Goal: Transaction & Acquisition: Subscribe to service/newsletter

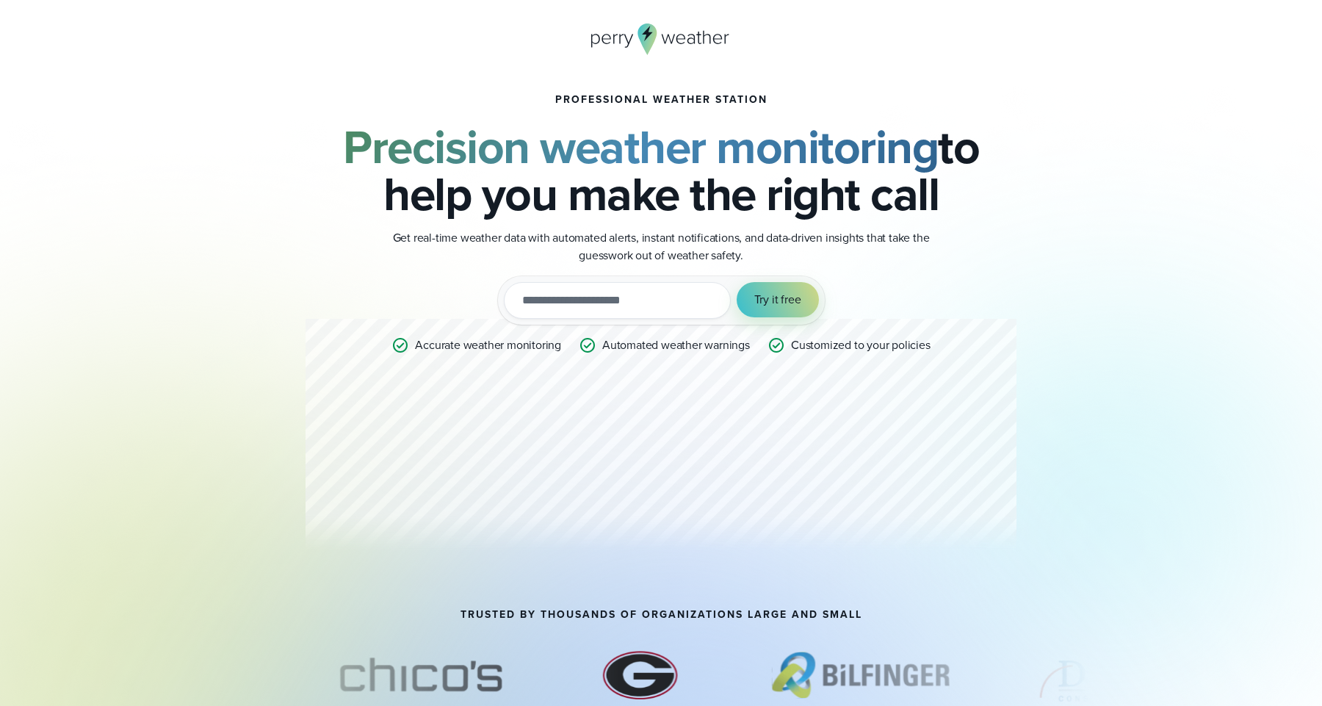
click at [643, 34] on icon at bounding box center [648, 33] width 11 height 15
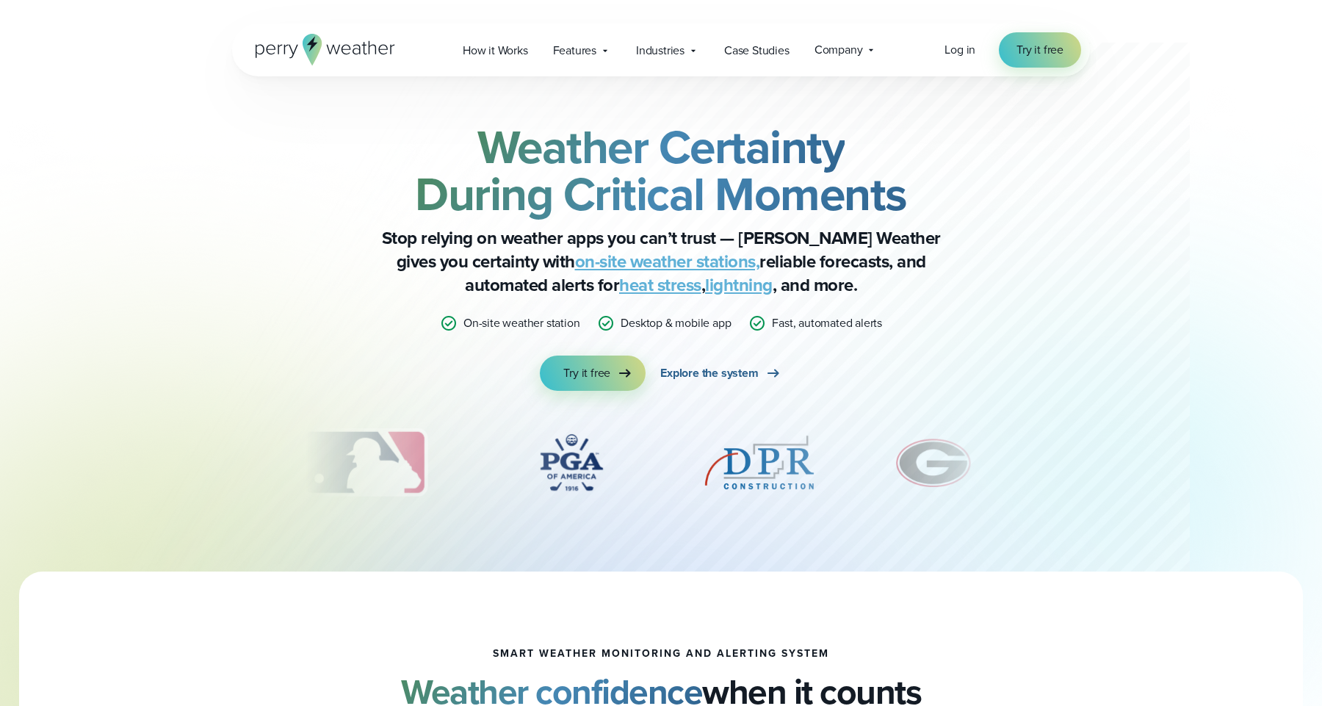
click at [688, 368] on span "Explore the system" at bounding box center [709, 373] width 98 height 18
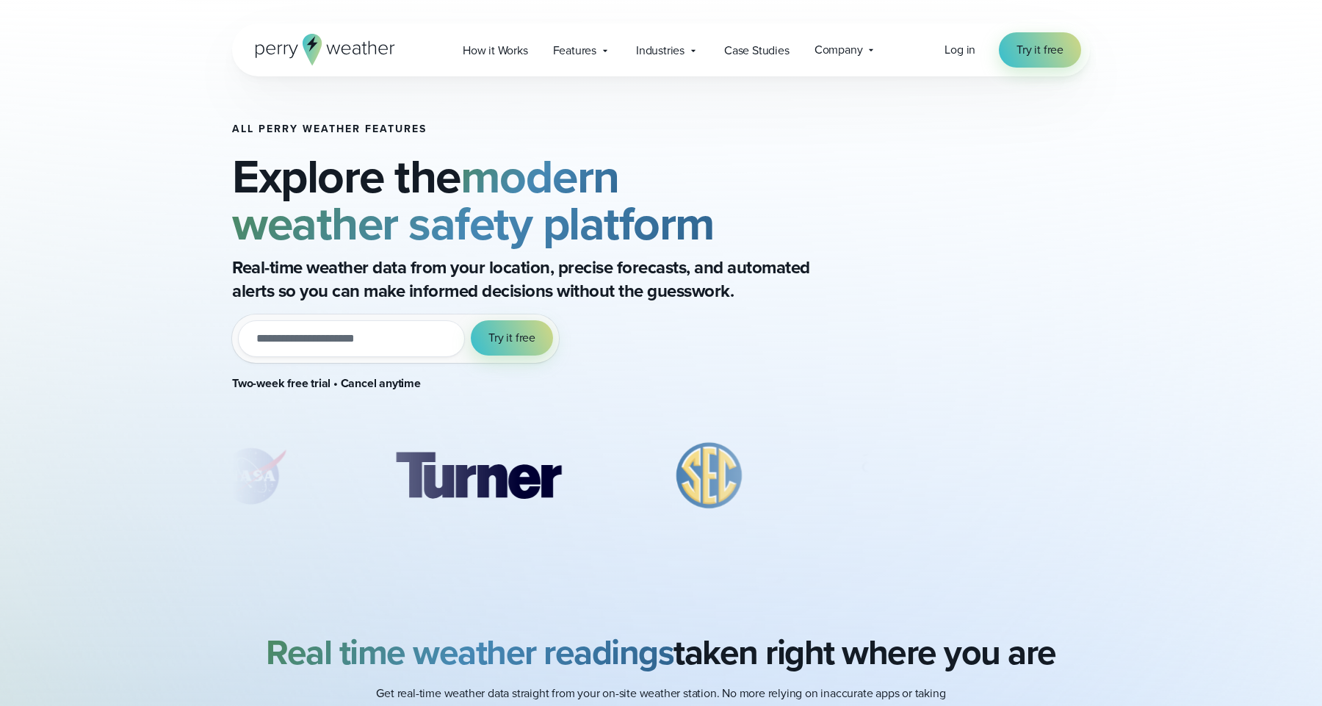
scroll to position [383, 0]
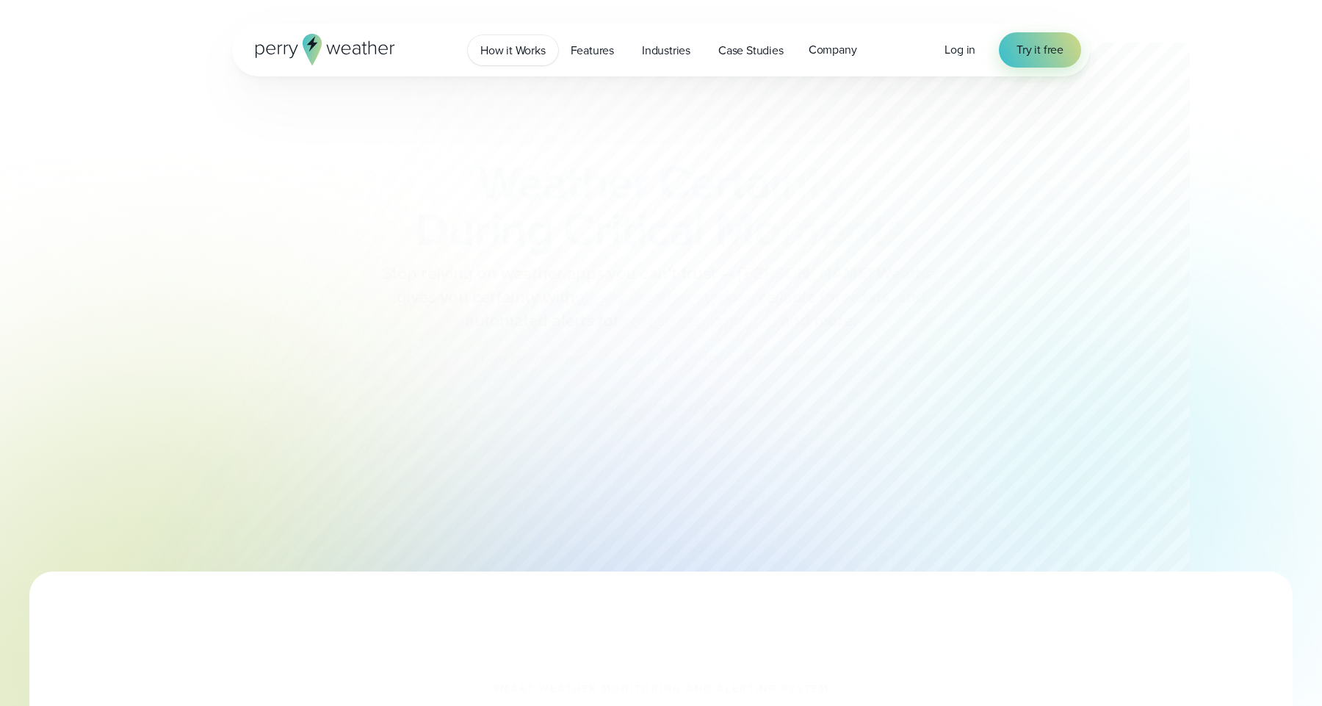
click at [518, 59] on span "How it Works" at bounding box center [512, 51] width 65 height 18
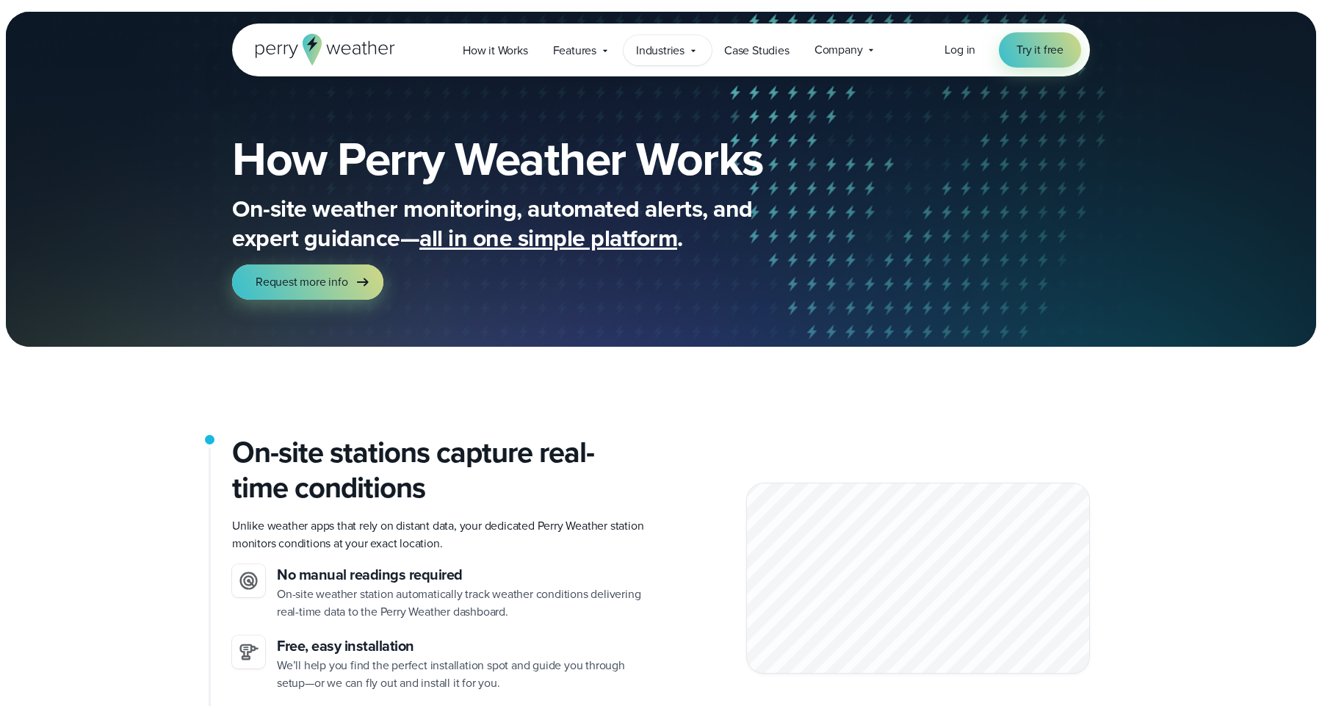
click at [679, 51] on span "Industries" at bounding box center [660, 51] width 48 height 18
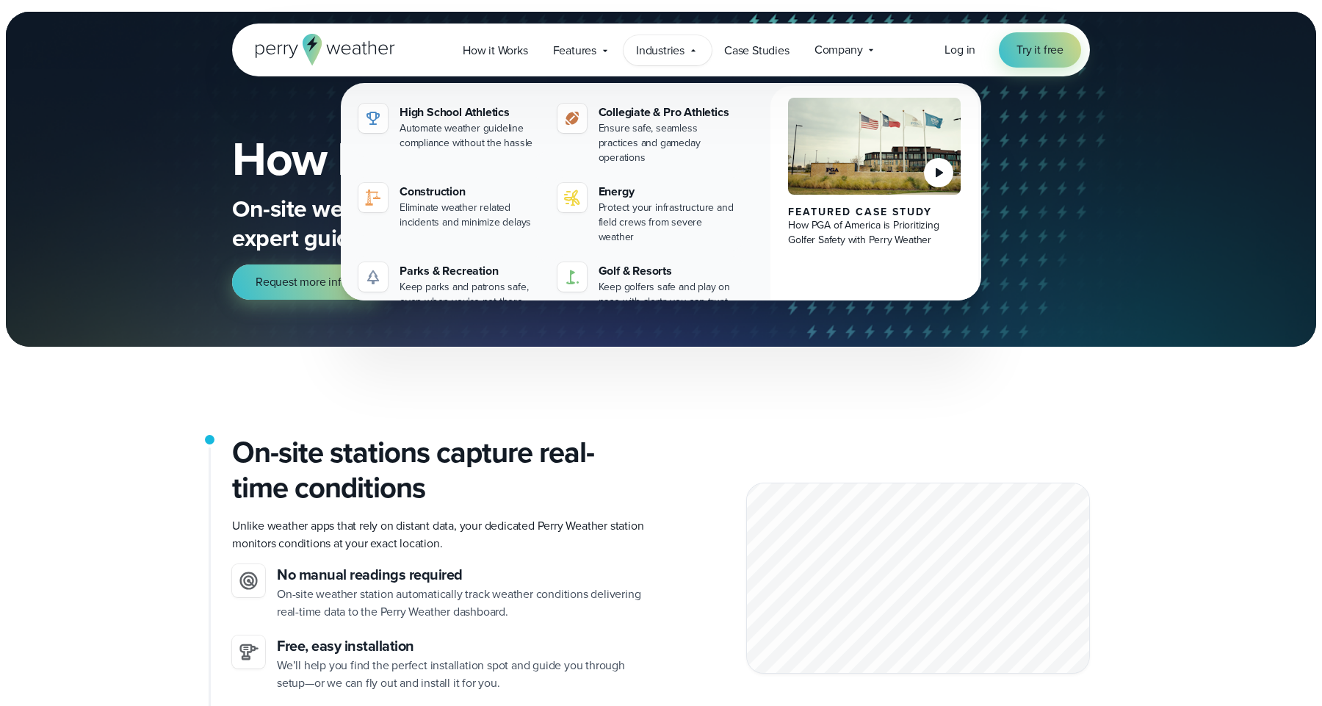
click at [537, 540] on p "Unlike weather apps that rely on distant data, your dedicated Perry Weather sta…" at bounding box center [440, 534] width 417 height 35
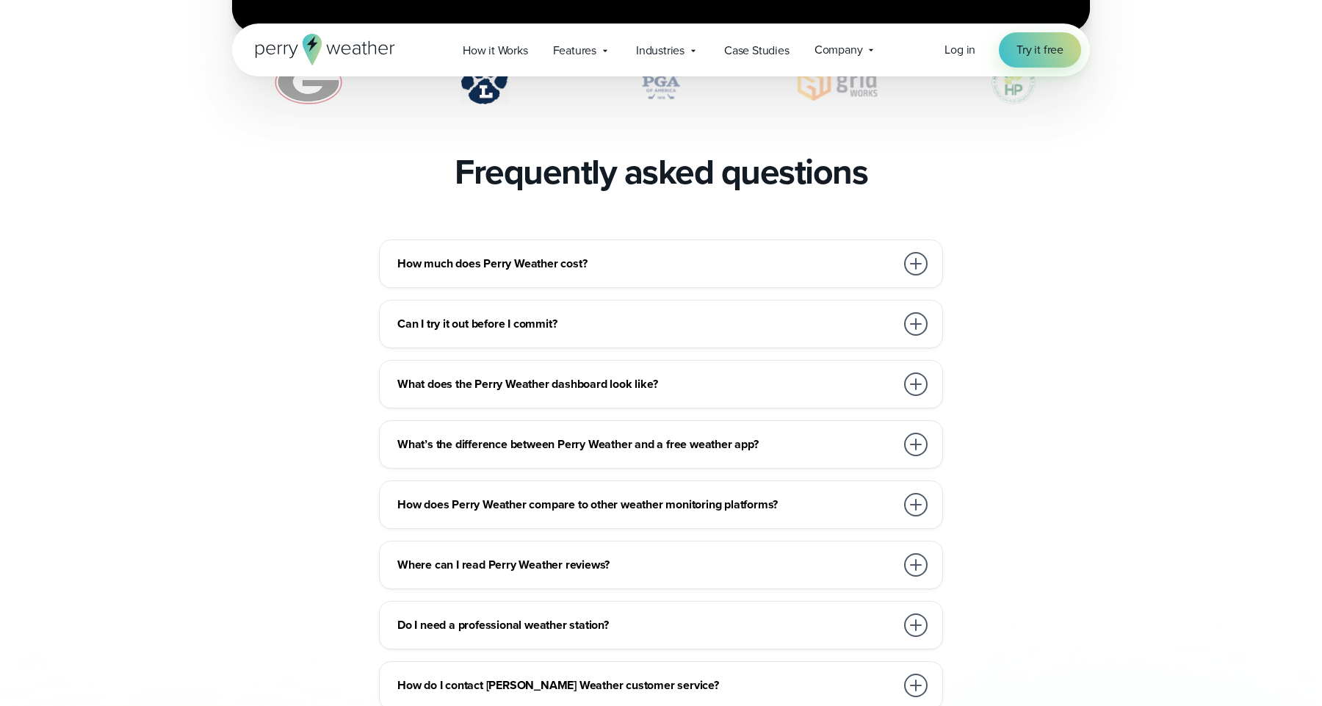
scroll to position [3201, 0]
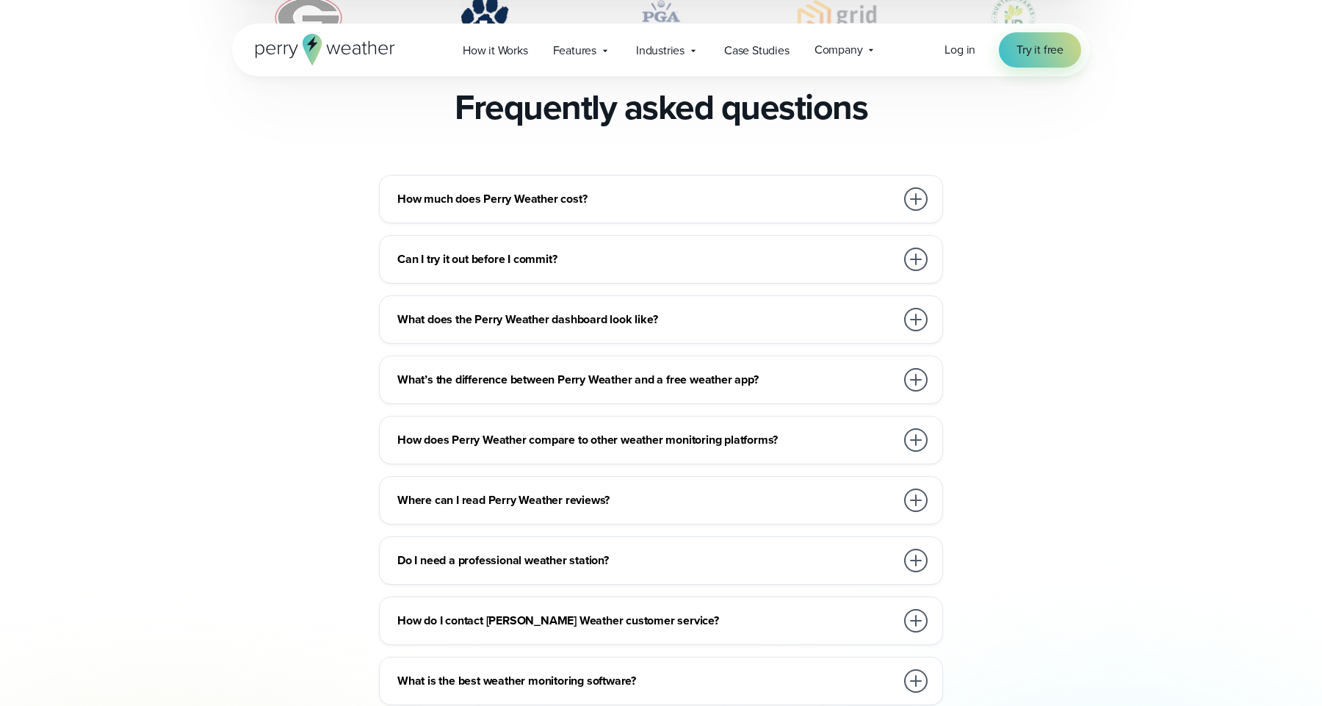
click at [657, 190] on h3 "How much does Perry Weather cost?" at bounding box center [646, 199] width 498 height 18
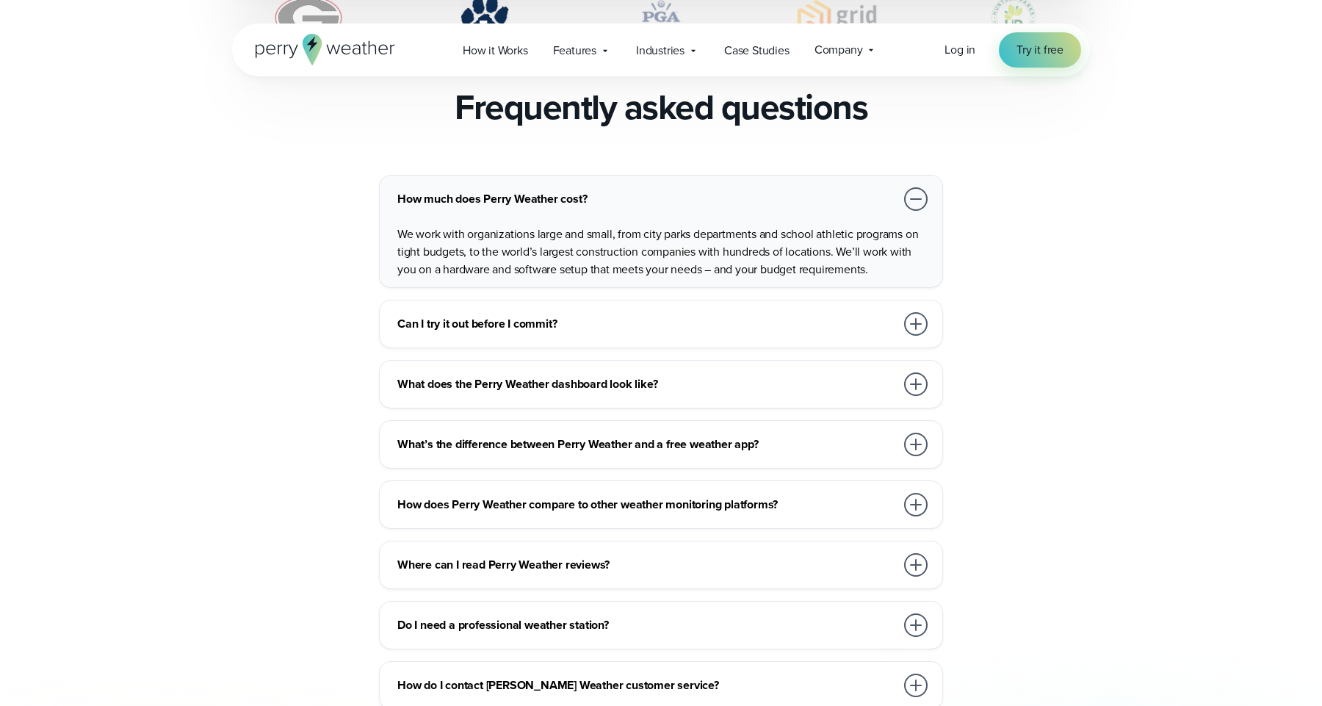
click at [886, 190] on h3 "How much does Perry Weather cost?" at bounding box center [646, 199] width 498 height 18
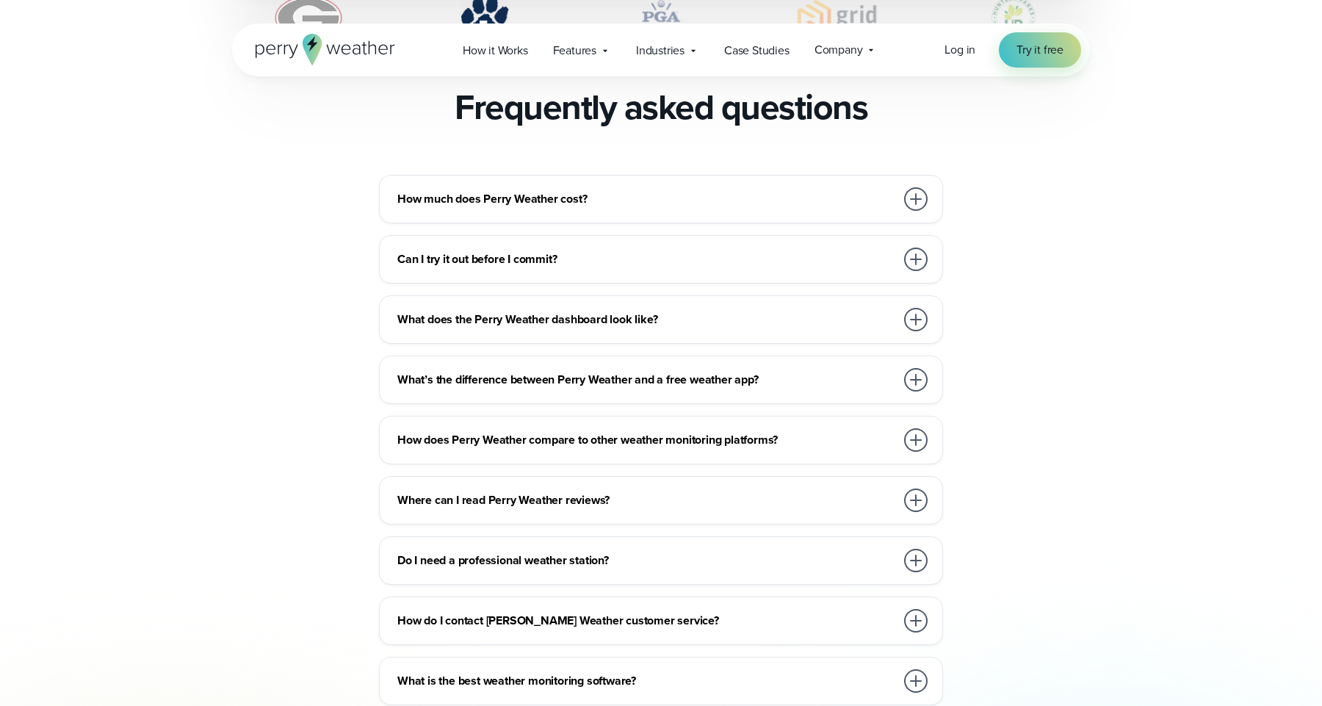
click at [881, 245] on div "Can I try it out before I commit?" at bounding box center [663, 259] width 533 height 29
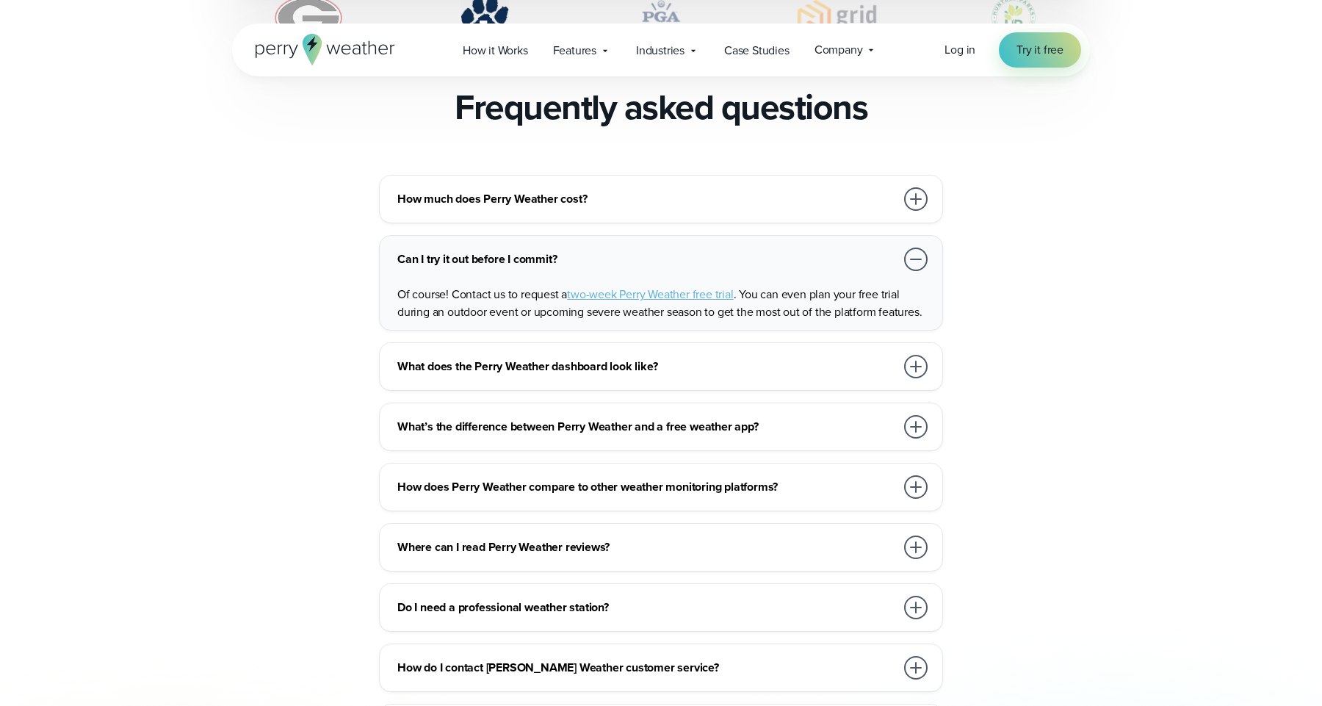
click at [852, 358] on h3 "What does the Perry Weather dashboard look like?" at bounding box center [646, 367] width 498 height 18
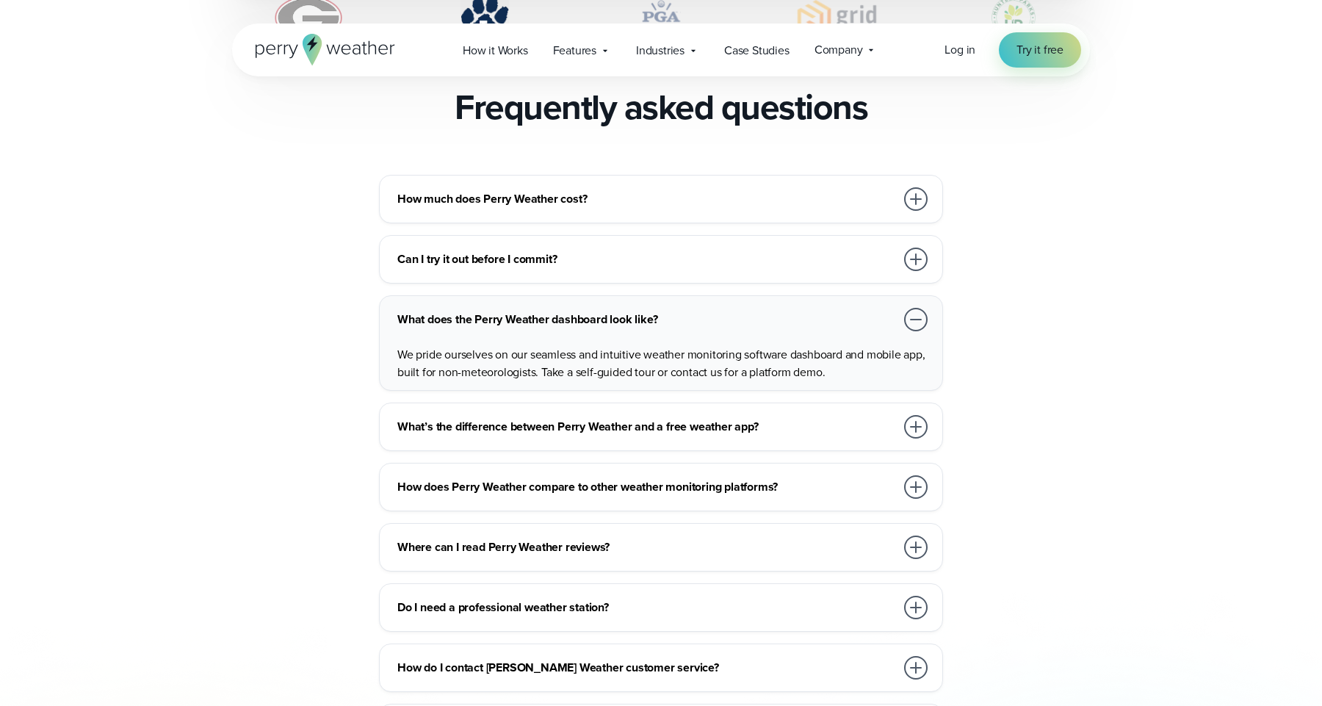
click at [819, 418] on h3 "What’s the difference between Perry Weather and a free weather app?" at bounding box center [646, 427] width 498 height 18
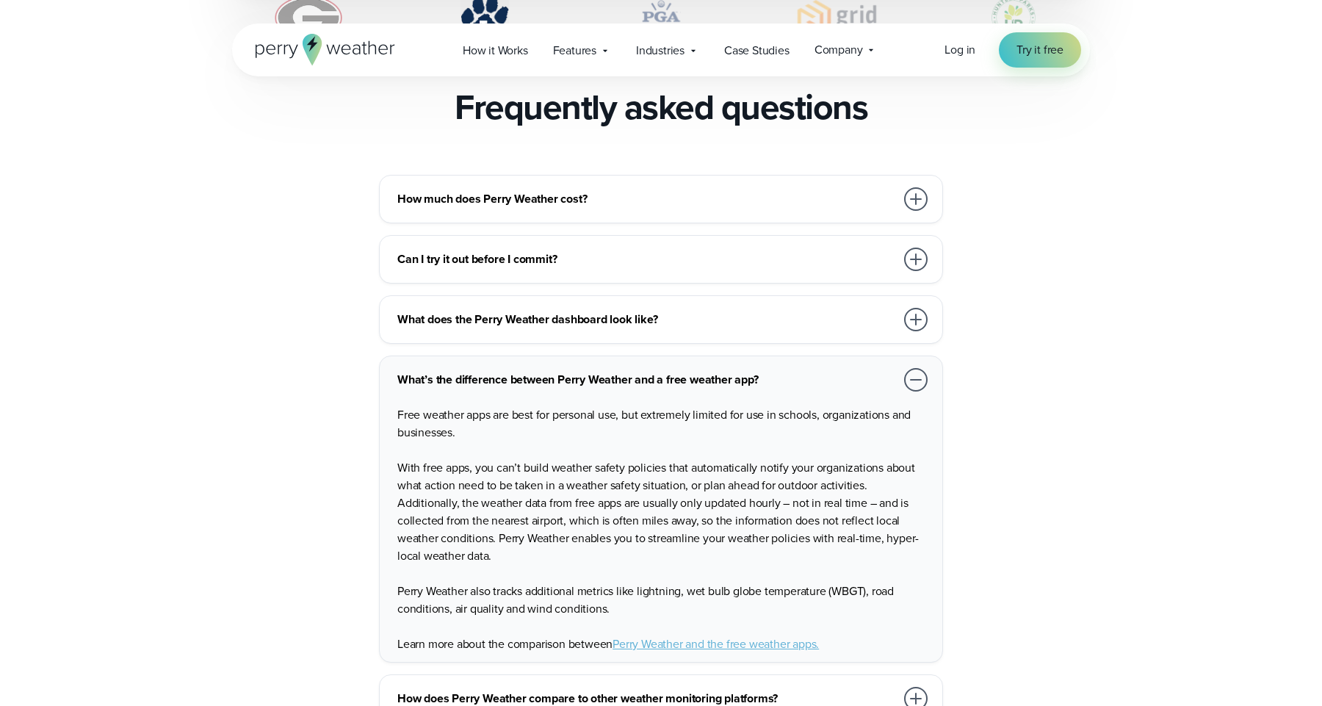
click at [955, 45] on span "Log in" at bounding box center [959, 49] width 31 height 17
click at [1036, 46] on span "Try it free" at bounding box center [1039, 50] width 47 height 18
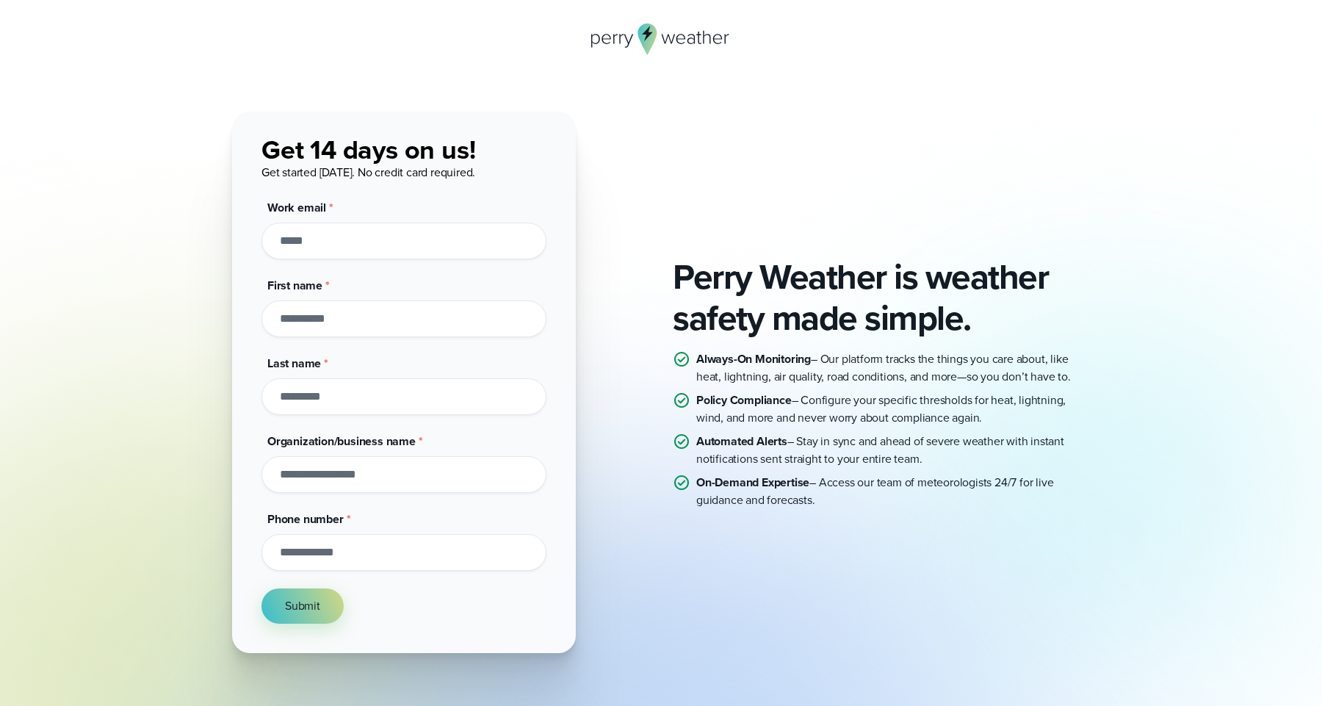
type input "**********"
type input "*******"
type input "*****"
type input "*******"
type input "**********"
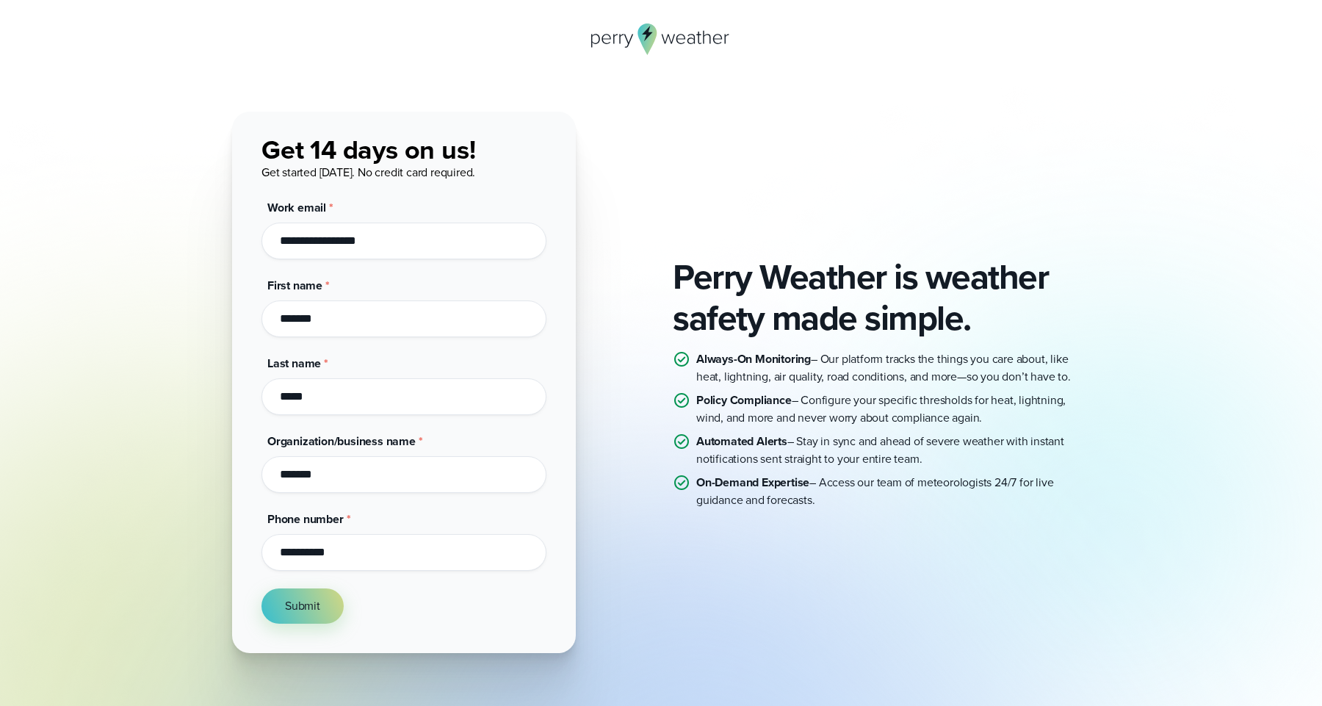
click at [306, 627] on div "**********" at bounding box center [404, 382] width 344 height 541
click at [308, 609] on span "Submit" at bounding box center [302, 606] width 35 height 18
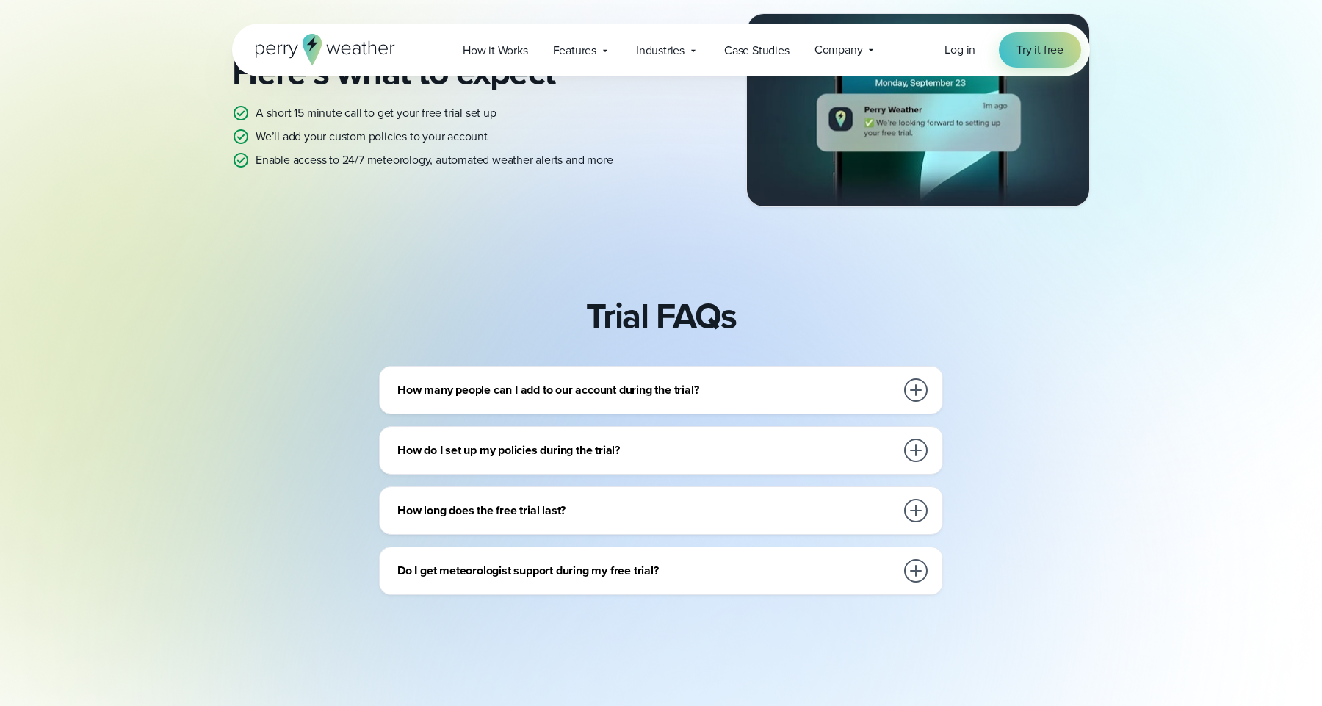
scroll to position [393, 0]
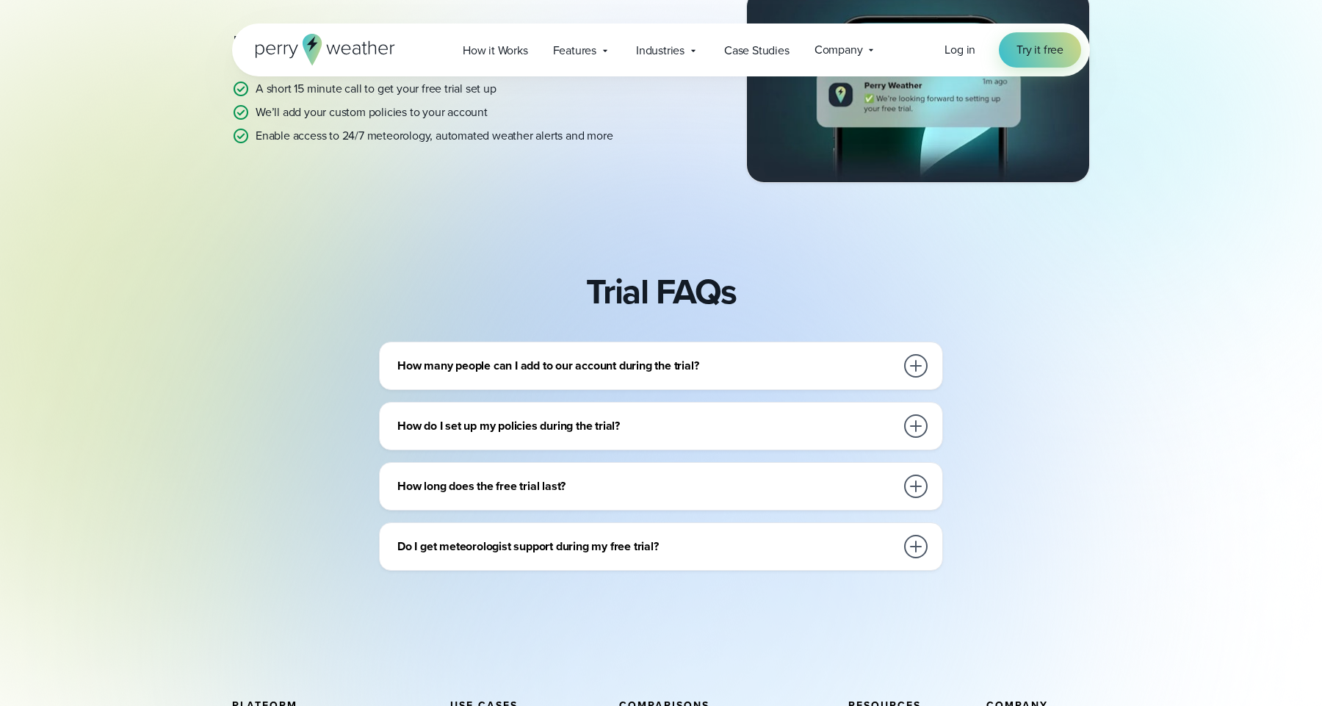
click at [753, 373] on h3 "How many people can I add to our account during the trial?" at bounding box center [646, 366] width 498 height 18
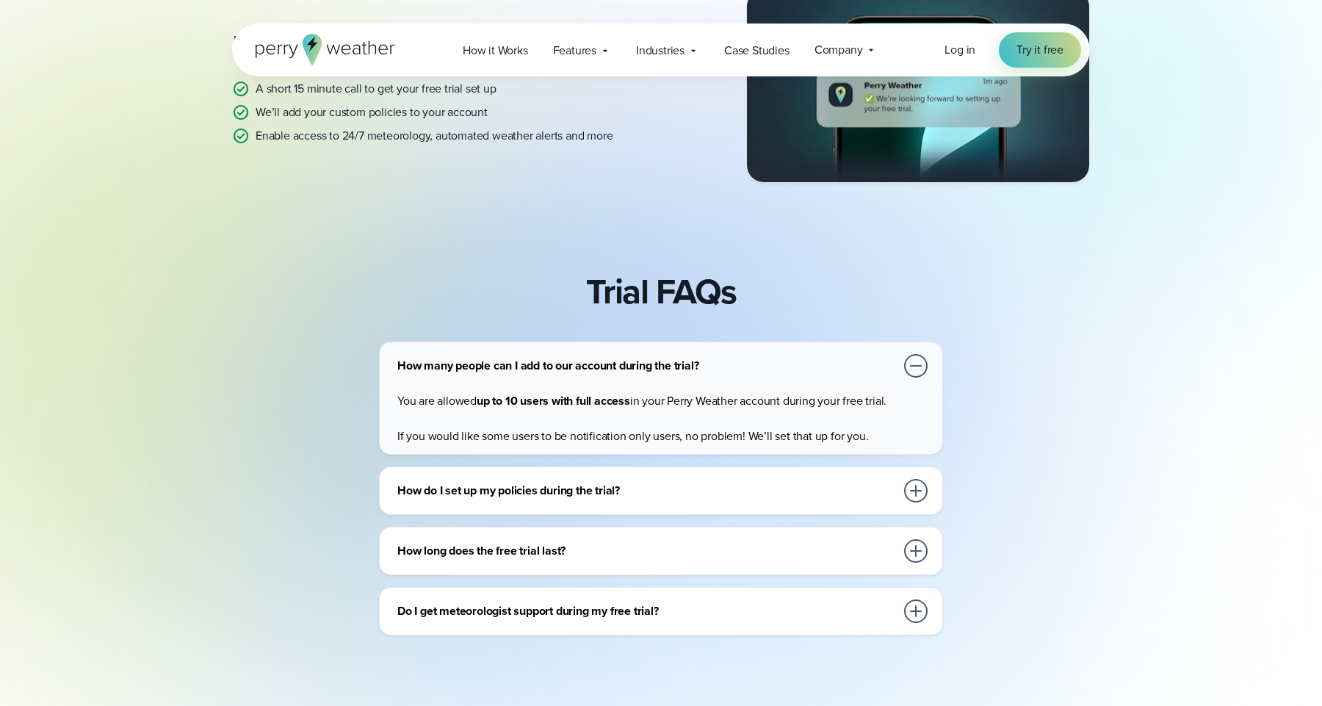
click at [914, 363] on div at bounding box center [916, 366] width 24 height 24
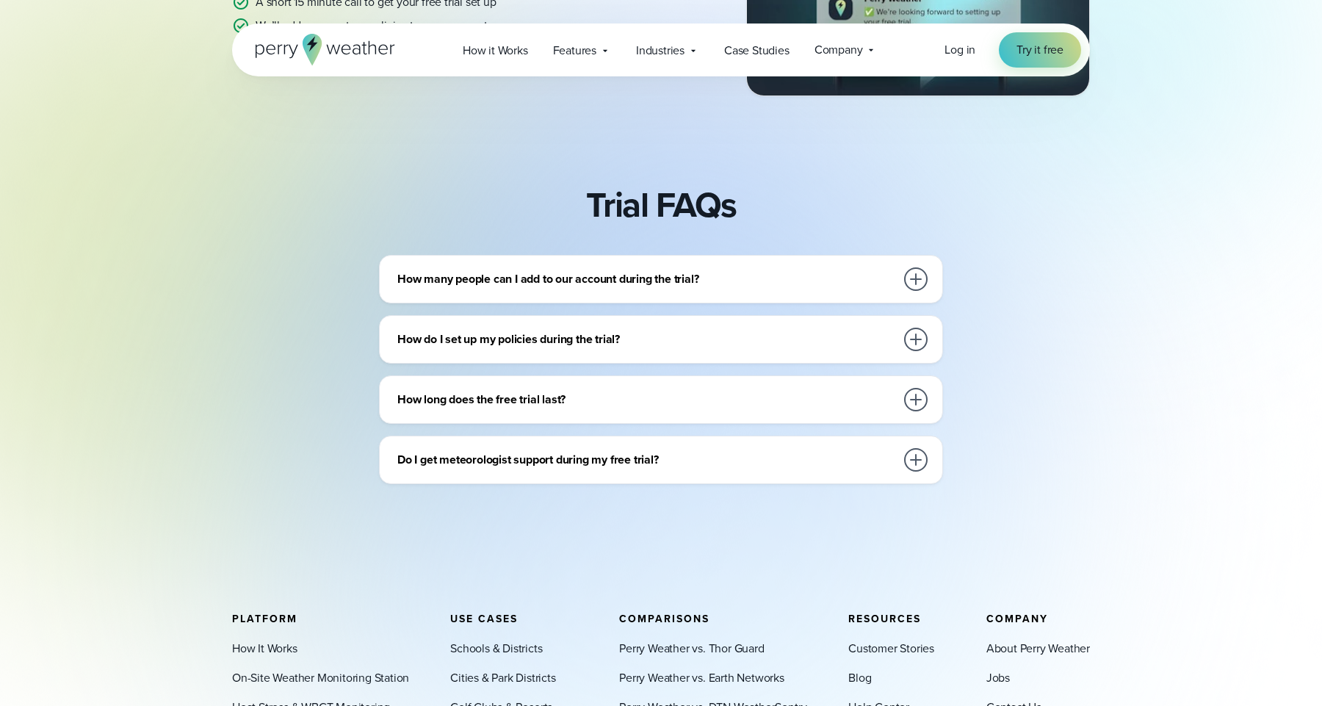
scroll to position [480, 0]
click at [900, 456] on div "Do I get meteorologist support during my free trial?" at bounding box center [663, 459] width 533 height 29
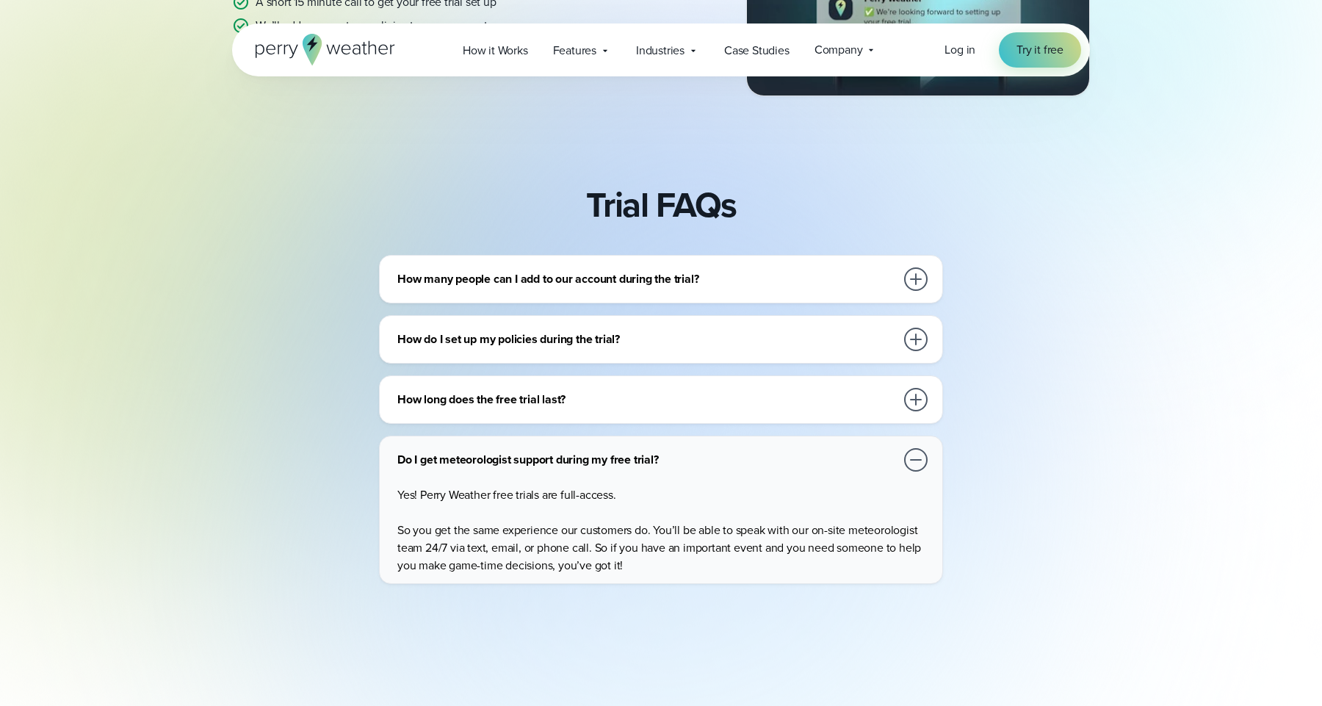
click at [907, 455] on div at bounding box center [916, 460] width 24 height 24
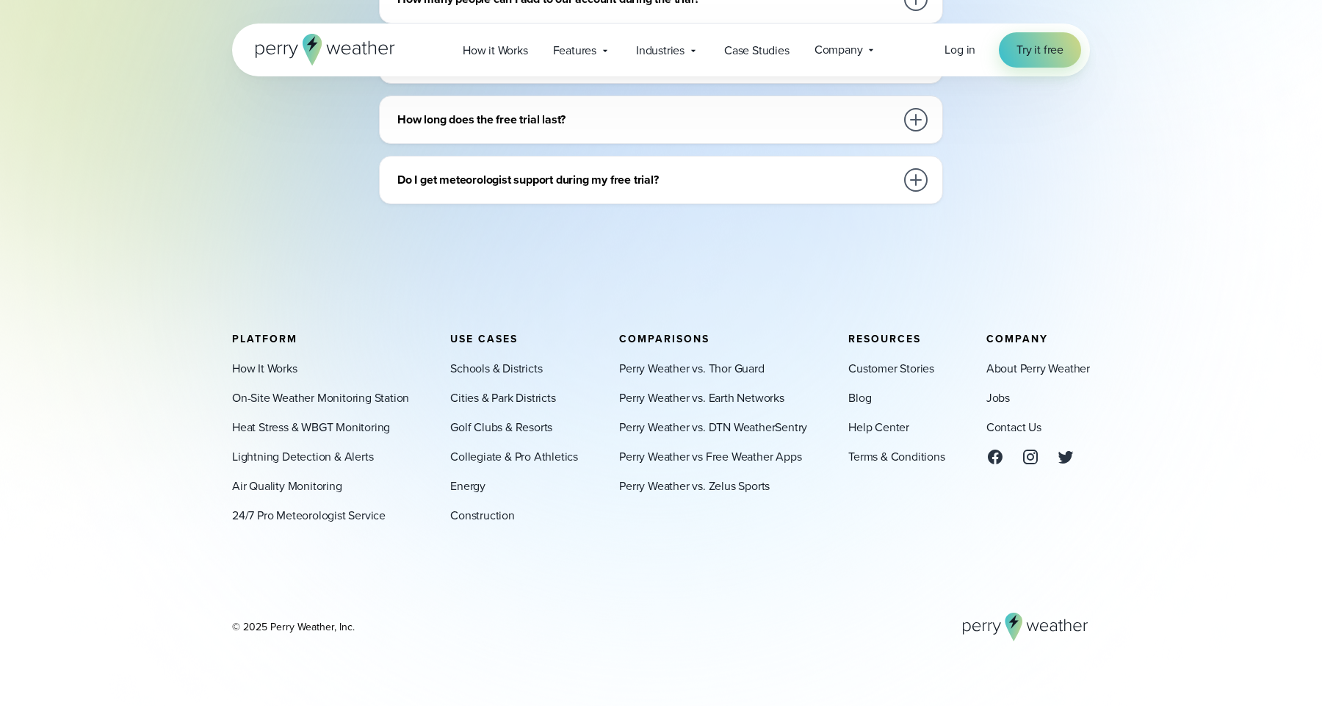
scroll to position [759, 0]
click at [386, 400] on link "On-Site Weather Monitoring Station" at bounding box center [320, 398] width 177 height 18
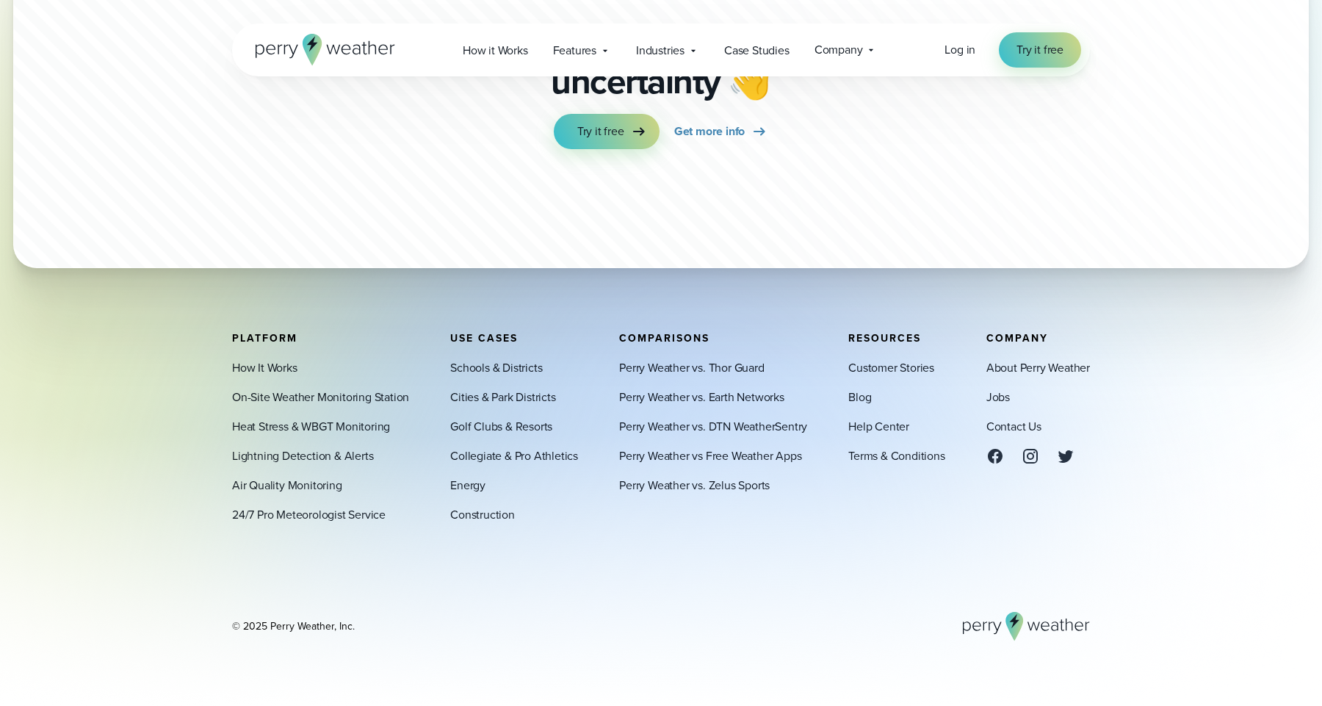
scroll to position [4482, 0]
click at [320, 488] on link "Air Quality Monitoring" at bounding box center [287, 486] width 110 height 18
